Goal: Use online tool/utility: Use online tool/utility

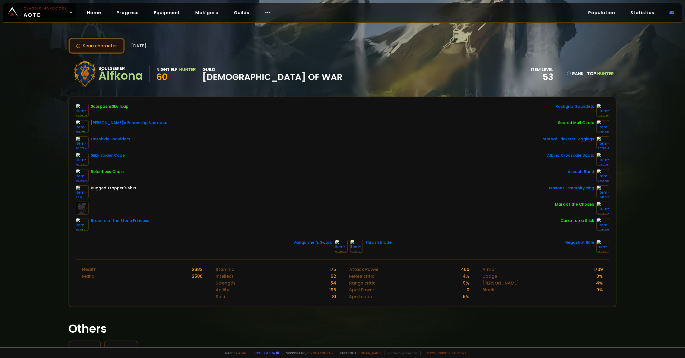
click at [102, 47] on button "Scan character" at bounding box center [97, 46] width 56 height 16
click at [107, 45] on button "Scan character" at bounding box center [97, 46] width 56 height 16
